Goal: Transaction & Acquisition: Purchase product/service

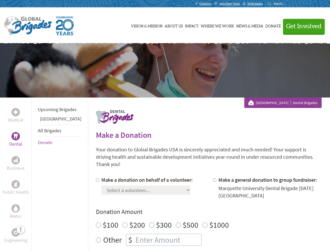
click at [288, 4] on div "Search for:" at bounding box center [278, 4] width 21 height 4
click at [302, 26] on span "Get Involved" at bounding box center [304, 26] width 36 height 6
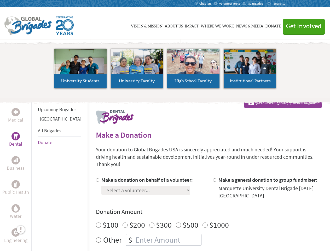
click at [165, 70] on li "High School Faculty" at bounding box center [193, 68] width 56 height 48
click at [34, 174] on div "Upcoming Brigades Panama All Brigades Donate" at bounding box center [59, 222] width 56 height 251
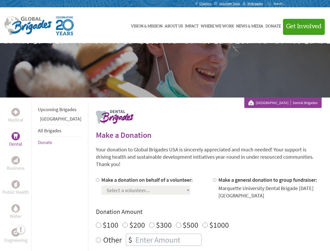
click at [200, 210] on div "Donation Amount $100 $200 $300 $500 $1000 Other $" at bounding box center [209, 226] width 226 height 38
click at [96, 178] on input "Make a donation on behalf of a volunteer:" at bounding box center [97, 179] width 3 height 3
radio input "true"
click at [213, 178] on input "Make a general donation to group fundraiser:" at bounding box center [214, 179] width 3 height 3
radio input "true"
